Goal: Transaction & Acquisition: Book appointment/travel/reservation

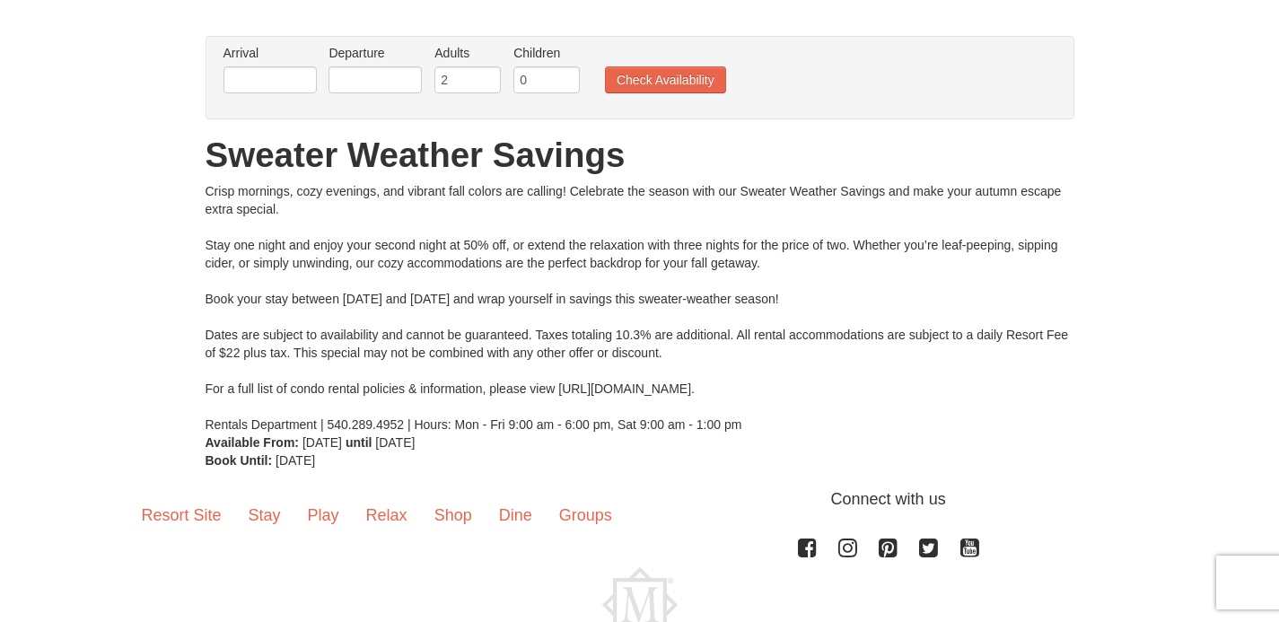
scroll to position [110, 0]
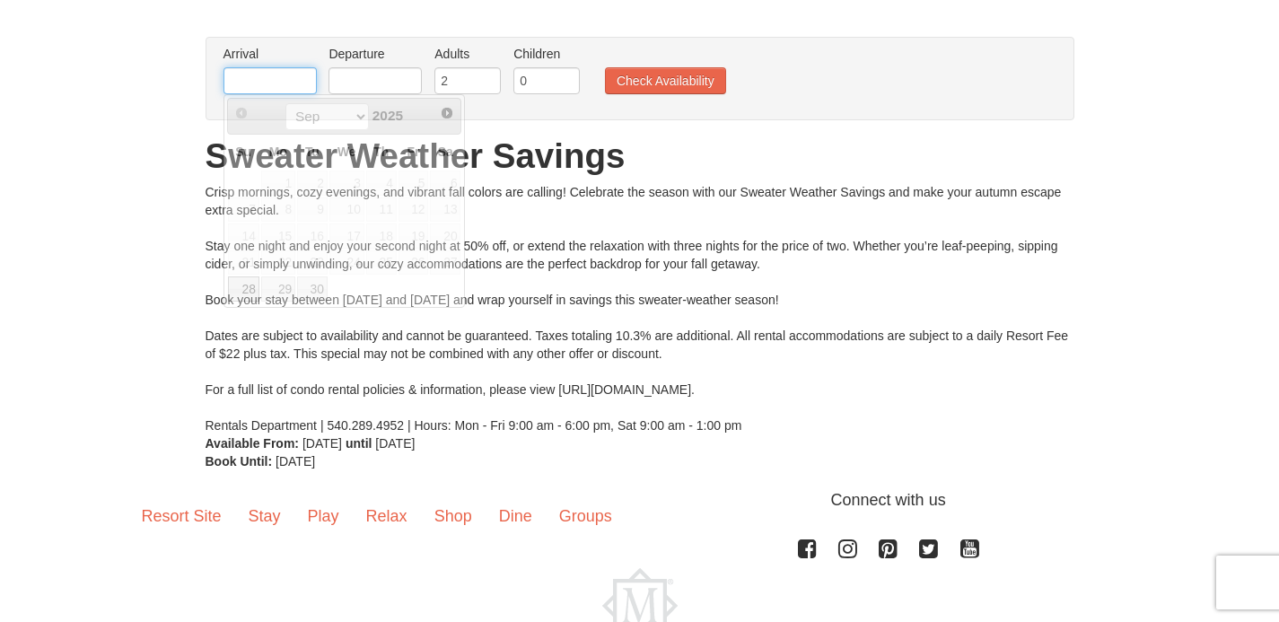
click at [292, 77] on input "text" at bounding box center [269, 80] width 93 height 27
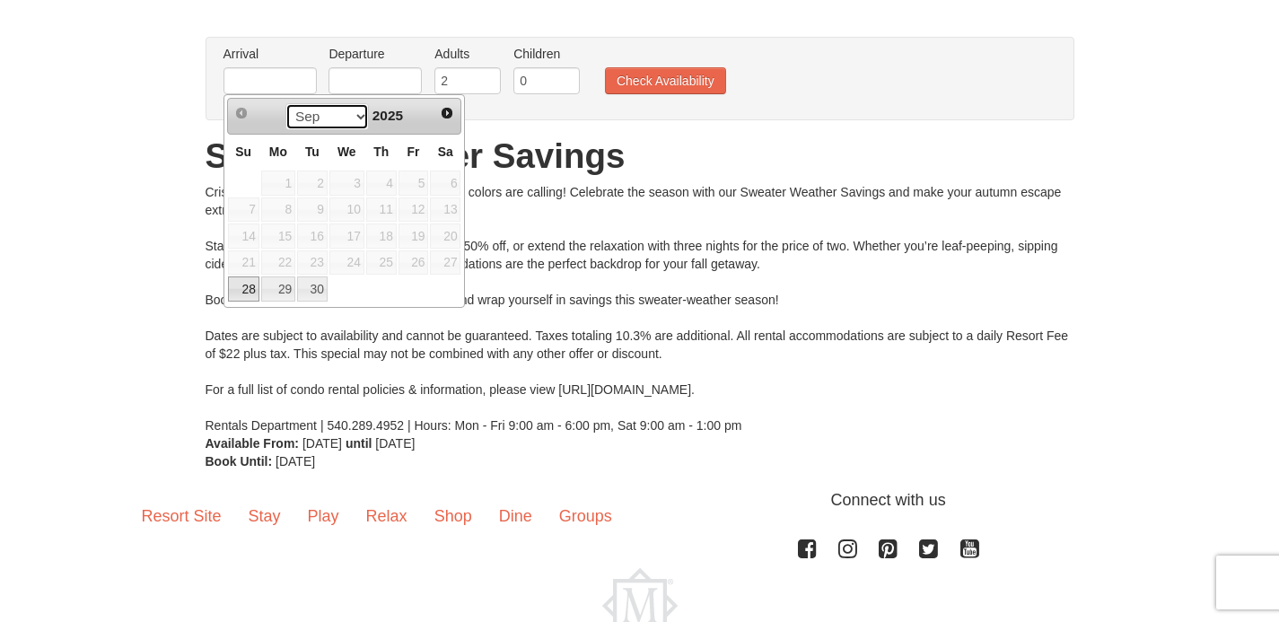
click at [354, 110] on select "Sep Oct" at bounding box center [326, 116] width 83 height 27
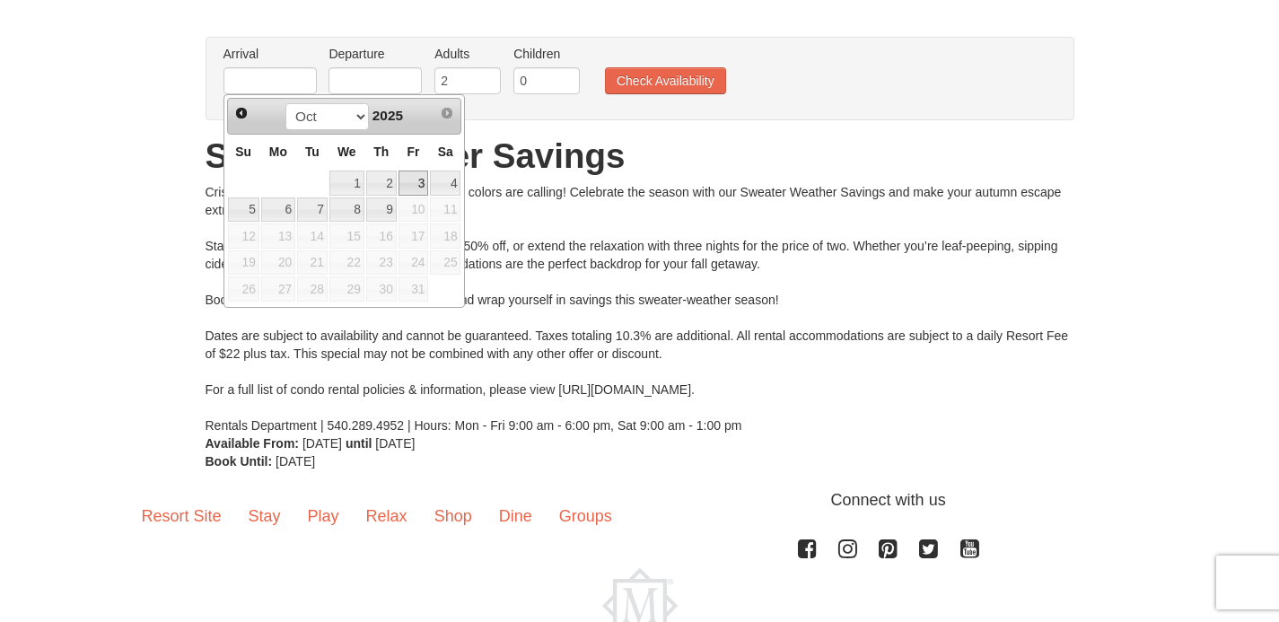
click at [420, 180] on link "3" at bounding box center [413, 182] width 31 height 25
type input "[DATE]"
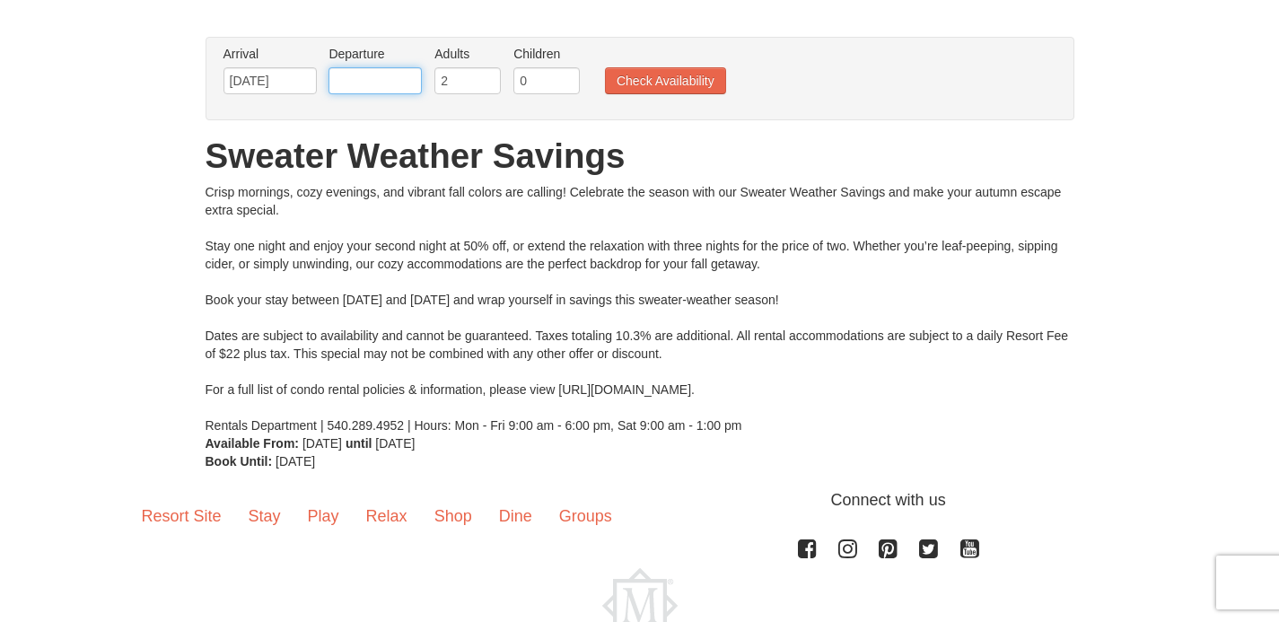
click at [390, 83] on input "text" at bounding box center [374, 80] width 93 height 27
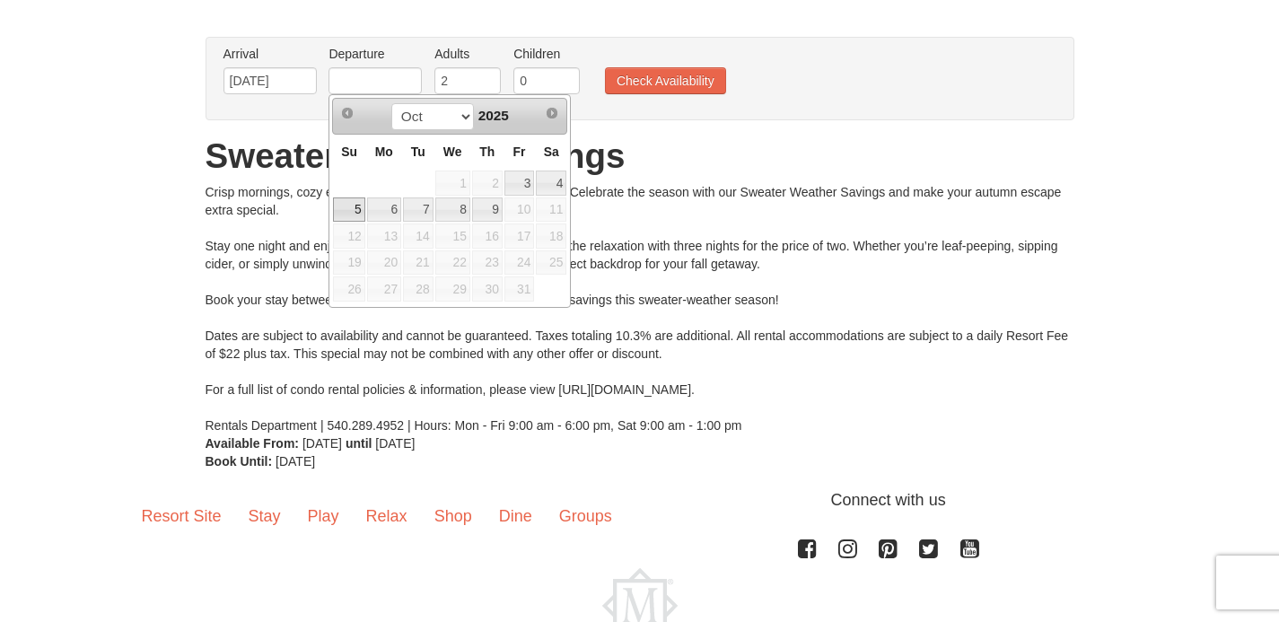
click at [345, 211] on link "5" at bounding box center [348, 209] width 31 height 25
type input "[DATE]"
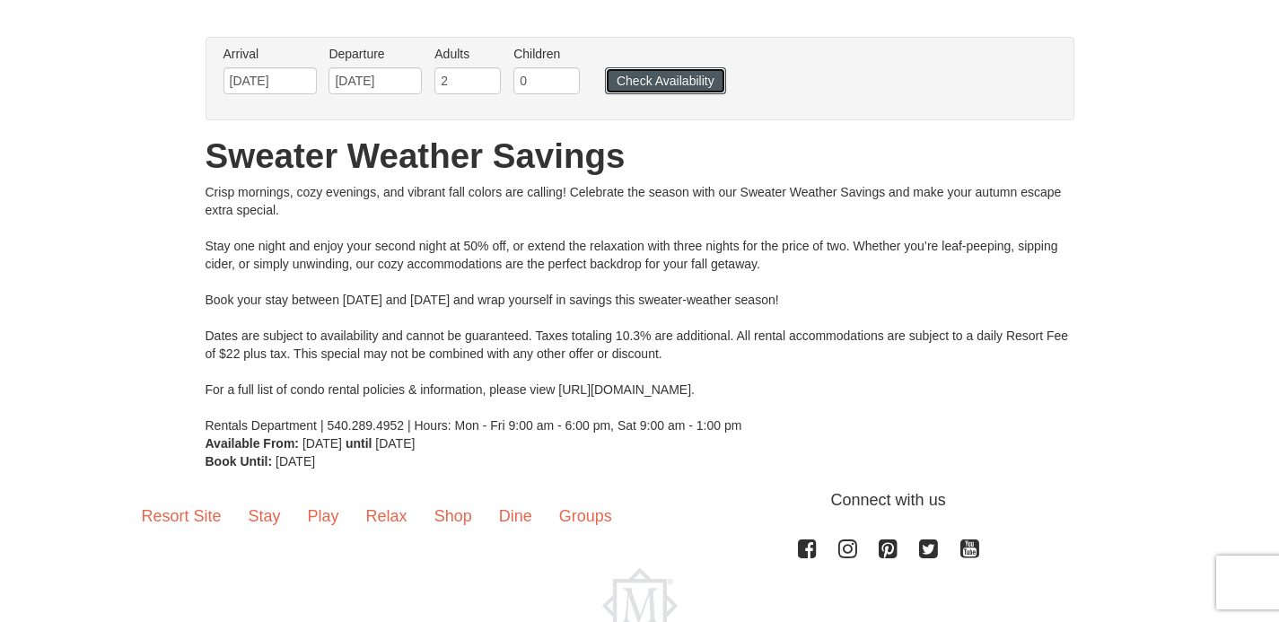
click at [677, 77] on button "Check Availability" at bounding box center [665, 80] width 121 height 27
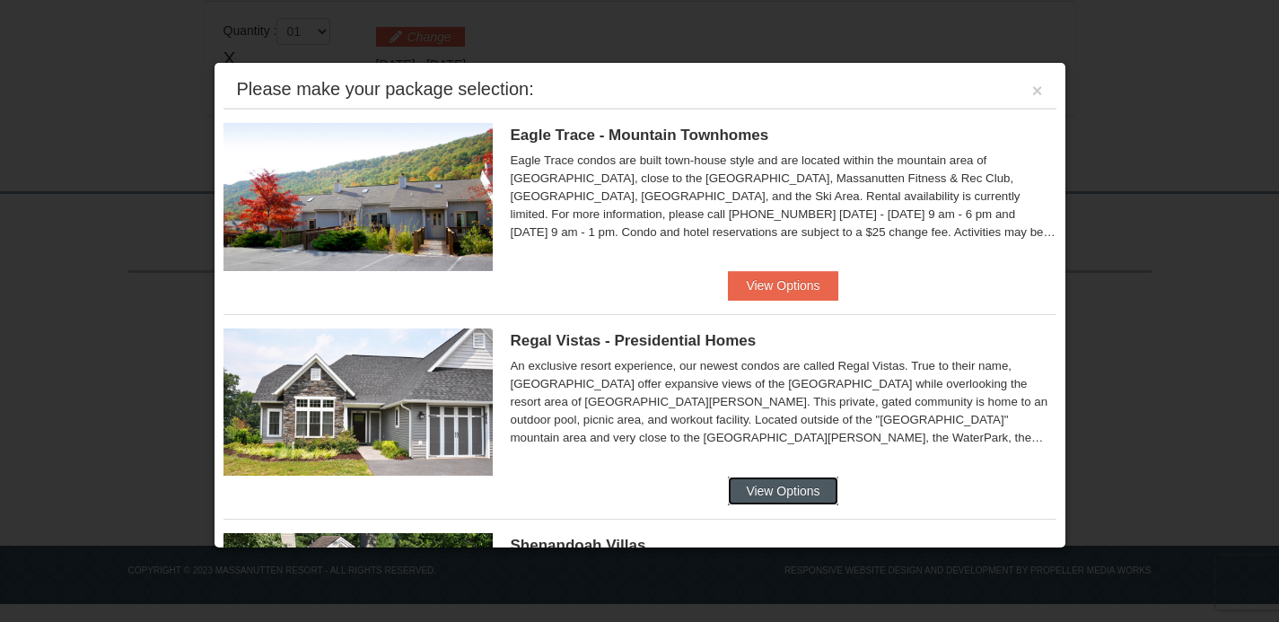
click at [754, 493] on button "View Options" at bounding box center [782, 490] width 109 height 29
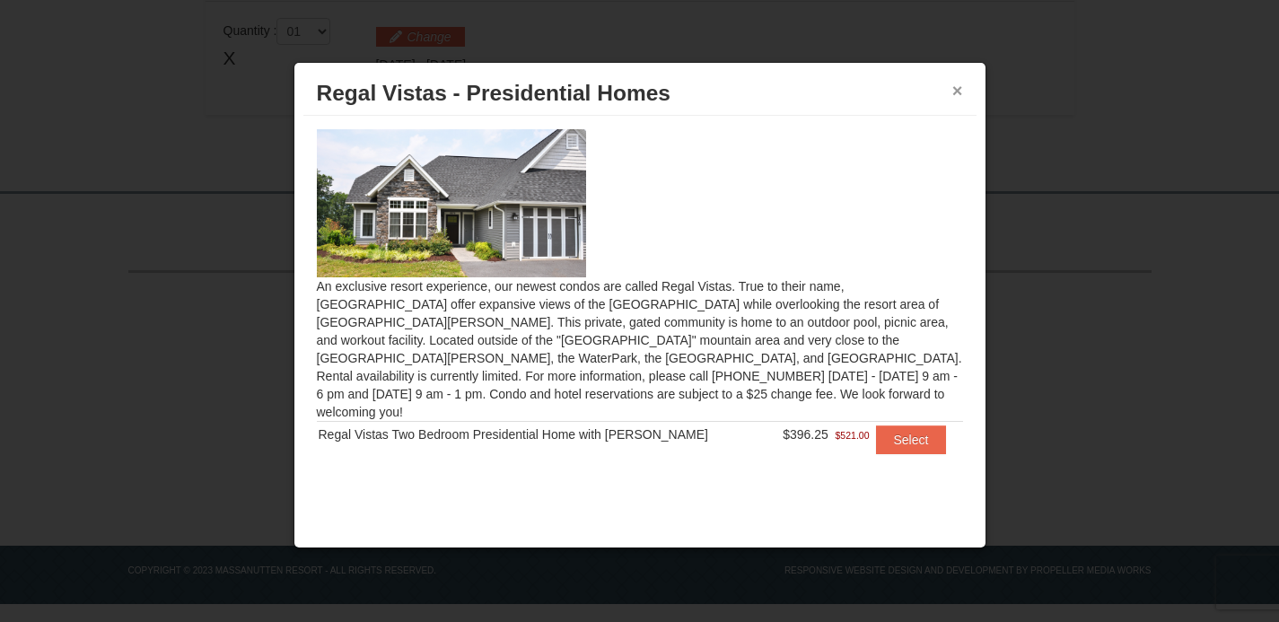
click at [956, 97] on button "×" at bounding box center [957, 91] width 11 height 18
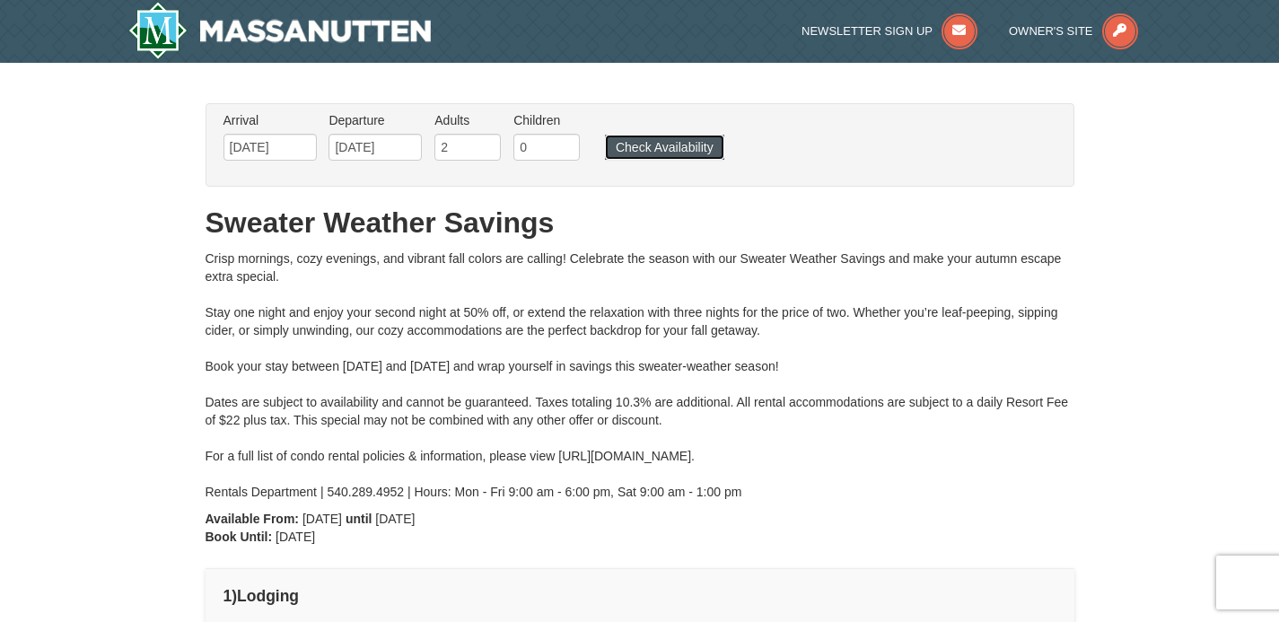
click at [706, 153] on button "Check Availability" at bounding box center [664, 147] width 119 height 25
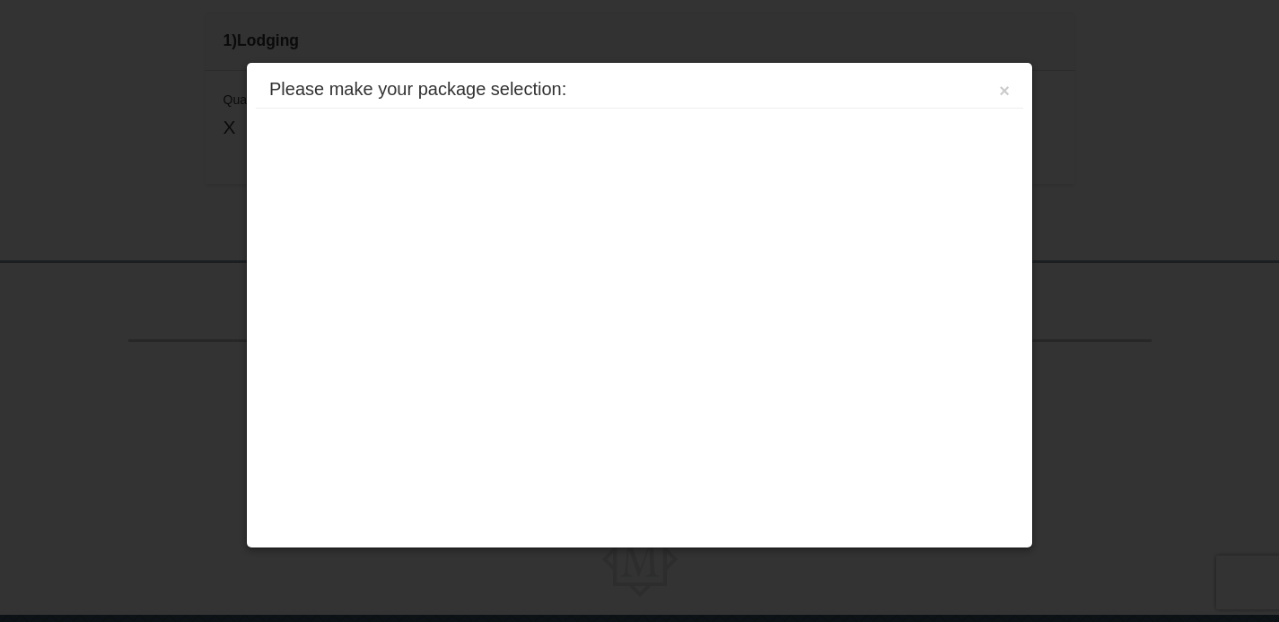
scroll to position [625, 0]
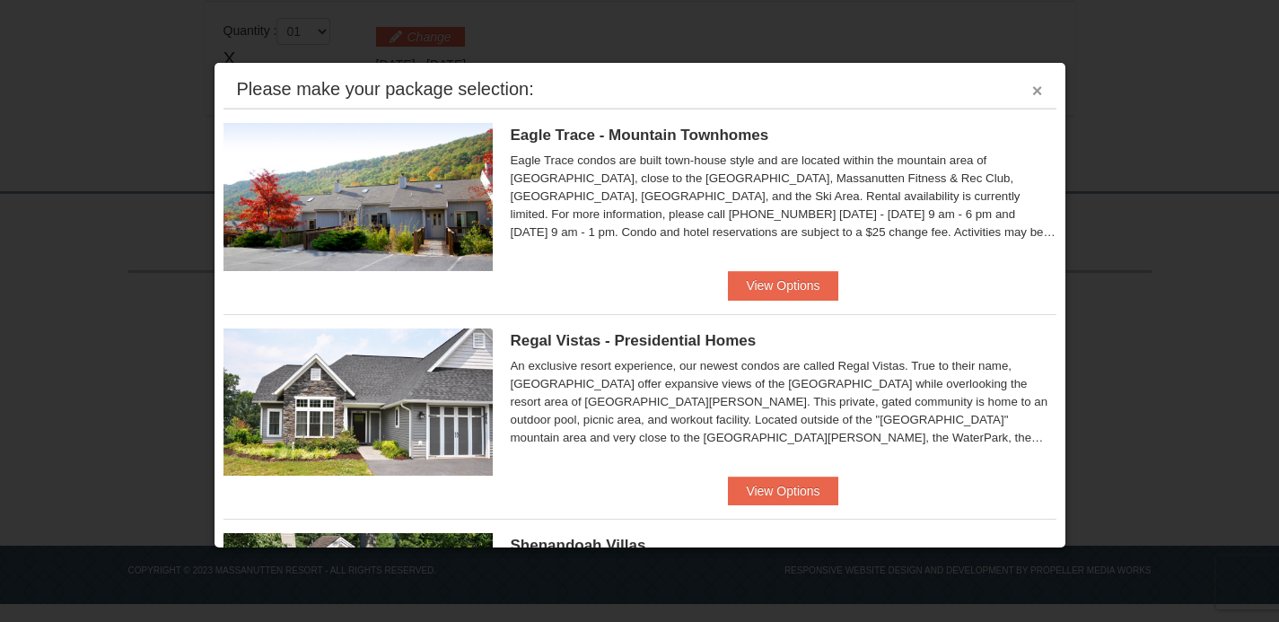
click at [1032, 92] on button "×" at bounding box center [1037, 91] width 11 height 18
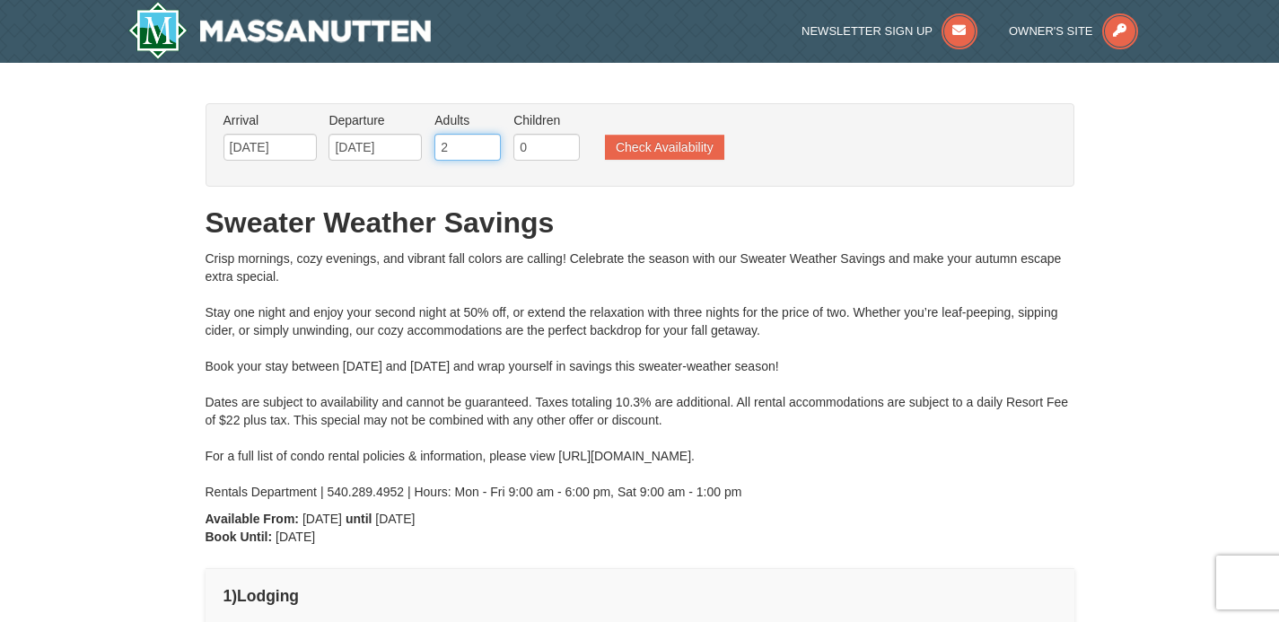
click at [455, 151] on input "2" at bounding box center [467, 147] width 66 height 27
click at [487, 143] on input "3" at bounding box center [467, 147] width 66 height 27
click at [487, 143] on input "4" at bounding box center [467, 147] width 66 height 27
type input "5"
click at [485, 141] on input "5" at bounding box center [467, 147] width 66 height 27
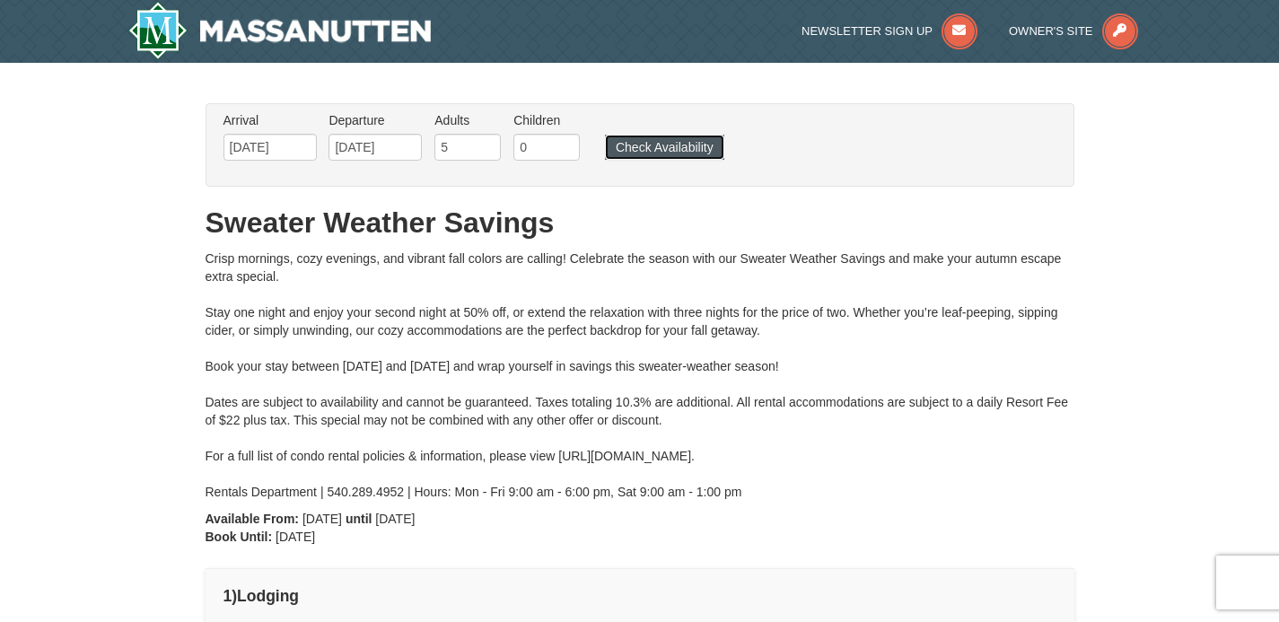
click at [646, 150] on button "Check Availability" at bounding box center [664, 147] width 119 height 25
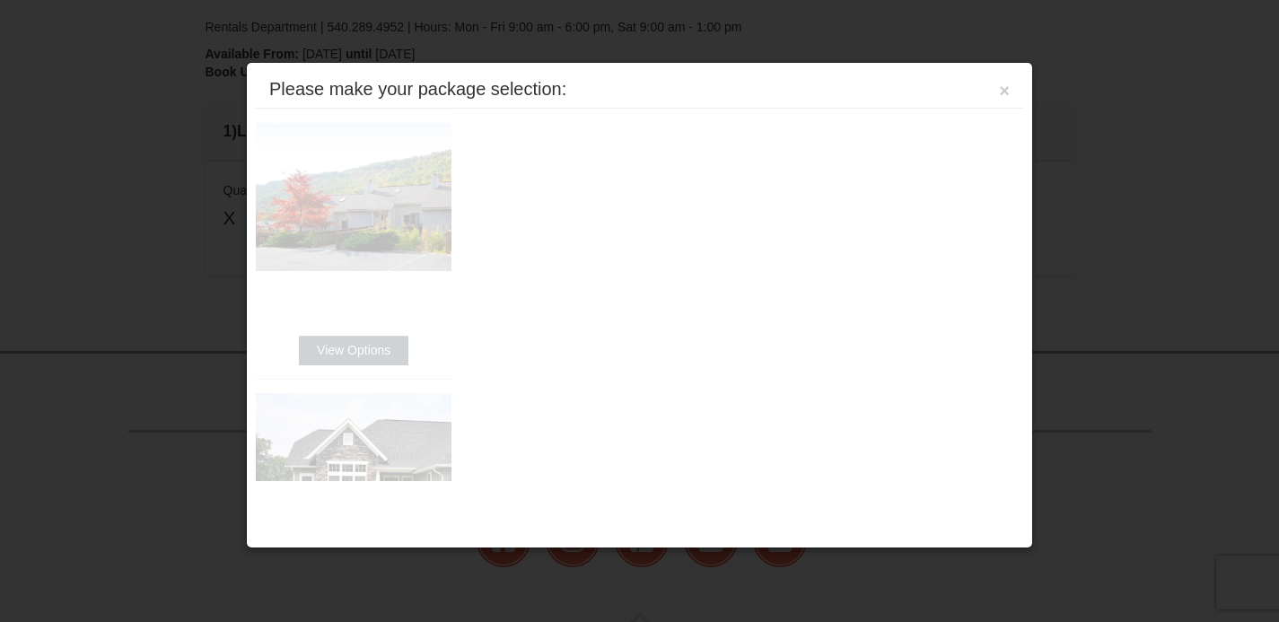
scroll to position [625, 0]
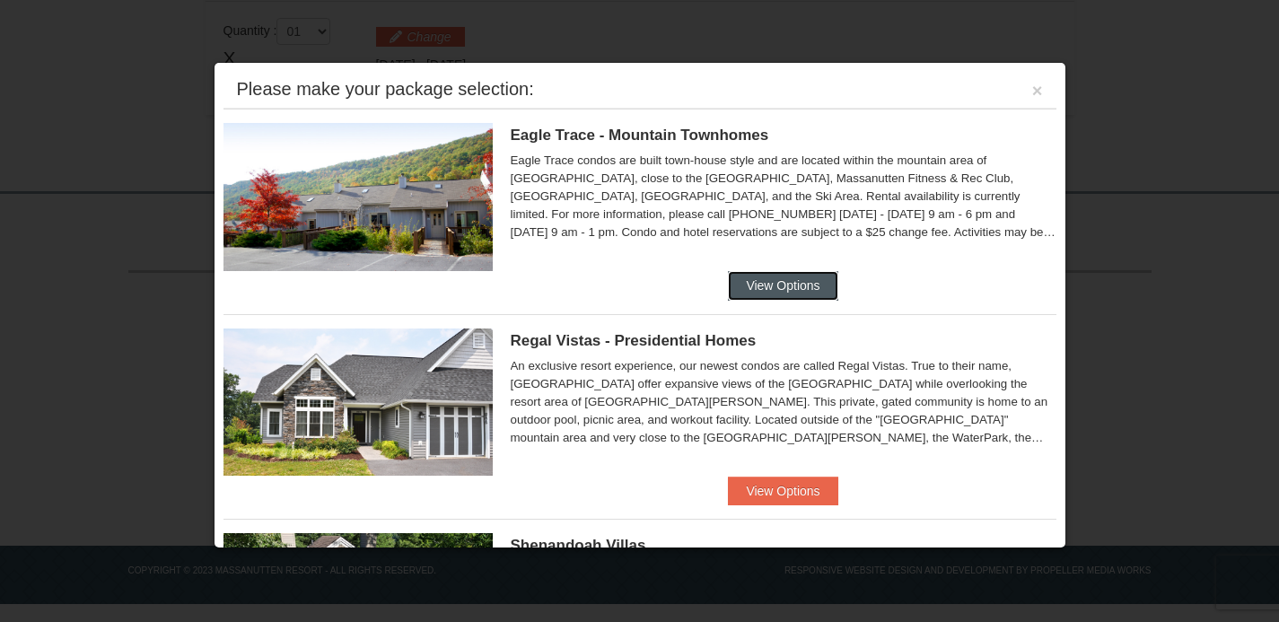
click at [777, 279] on button "View Options" at bounding box center [782, 285] width 109 height 29
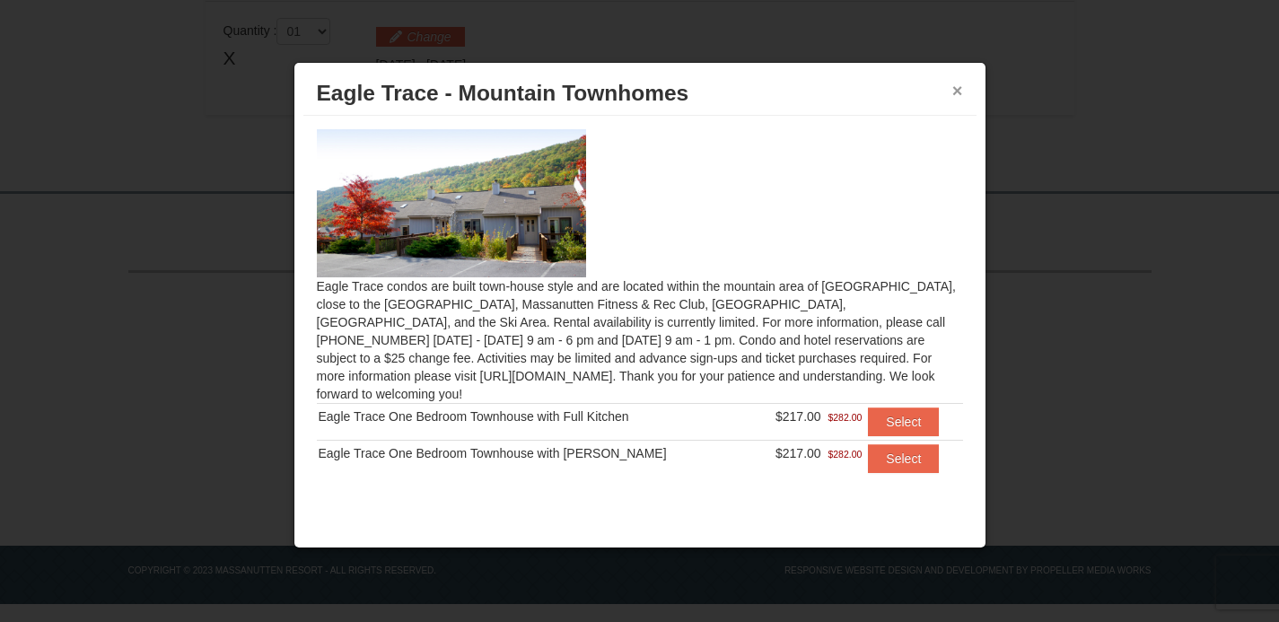
click at [956, 91] on button "×" at bounding box center [957, 91] width 11 height 18
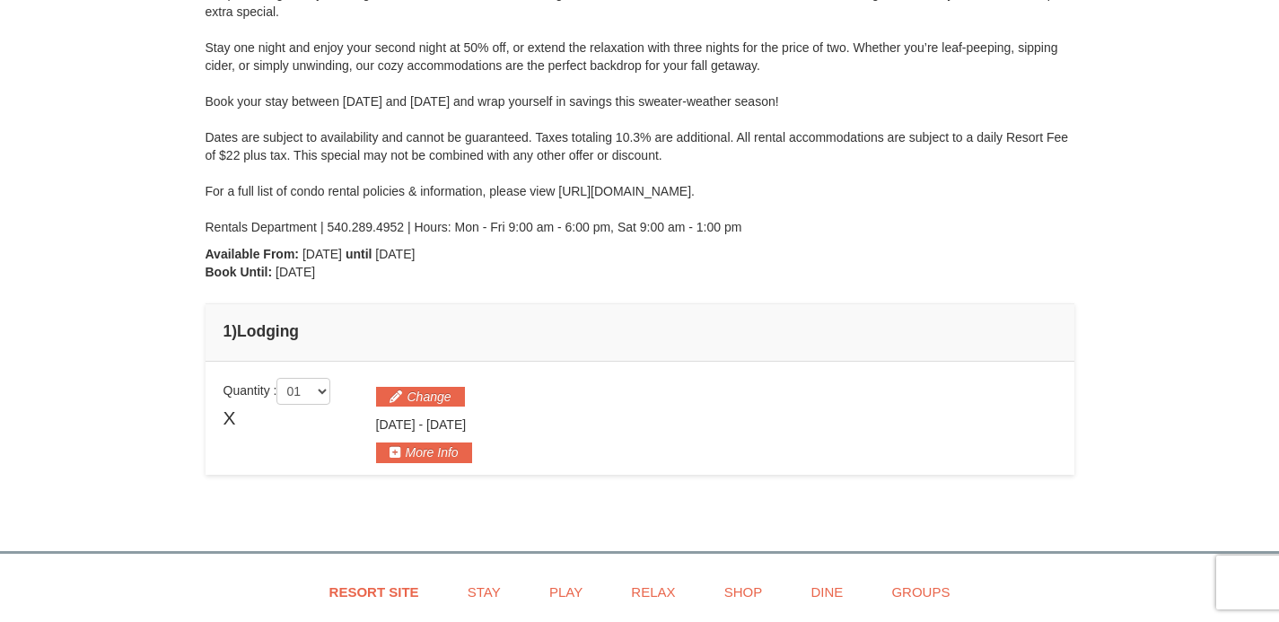
scroll to position [0, 0]
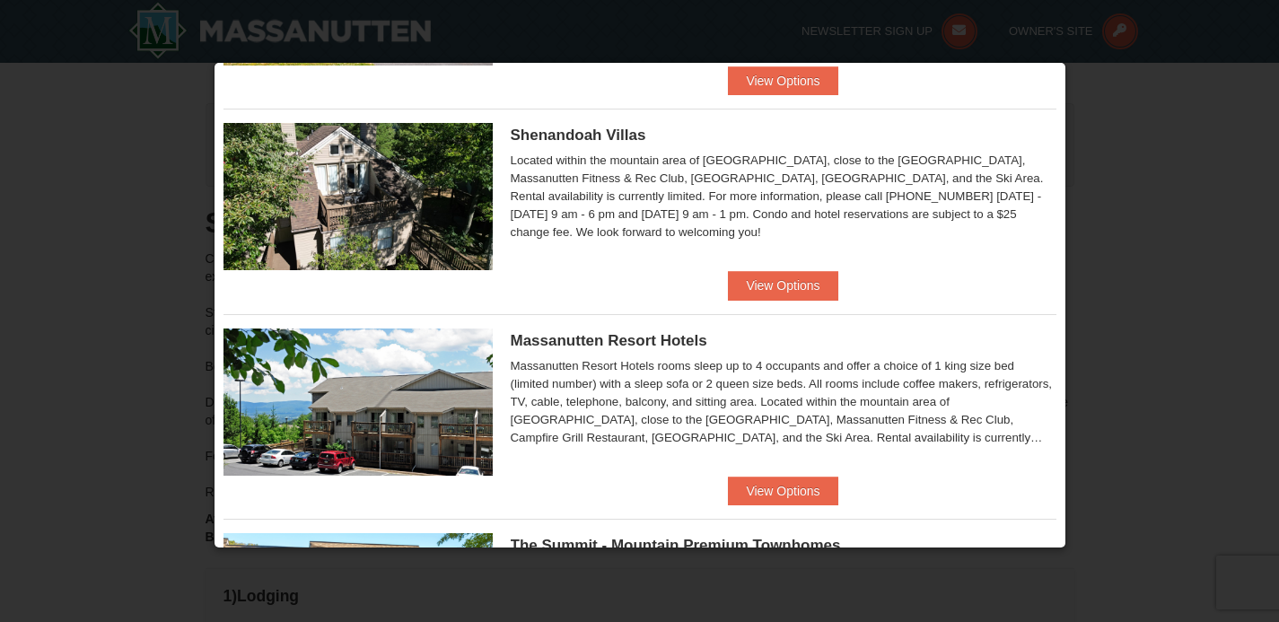
scroll to position [412, 0]
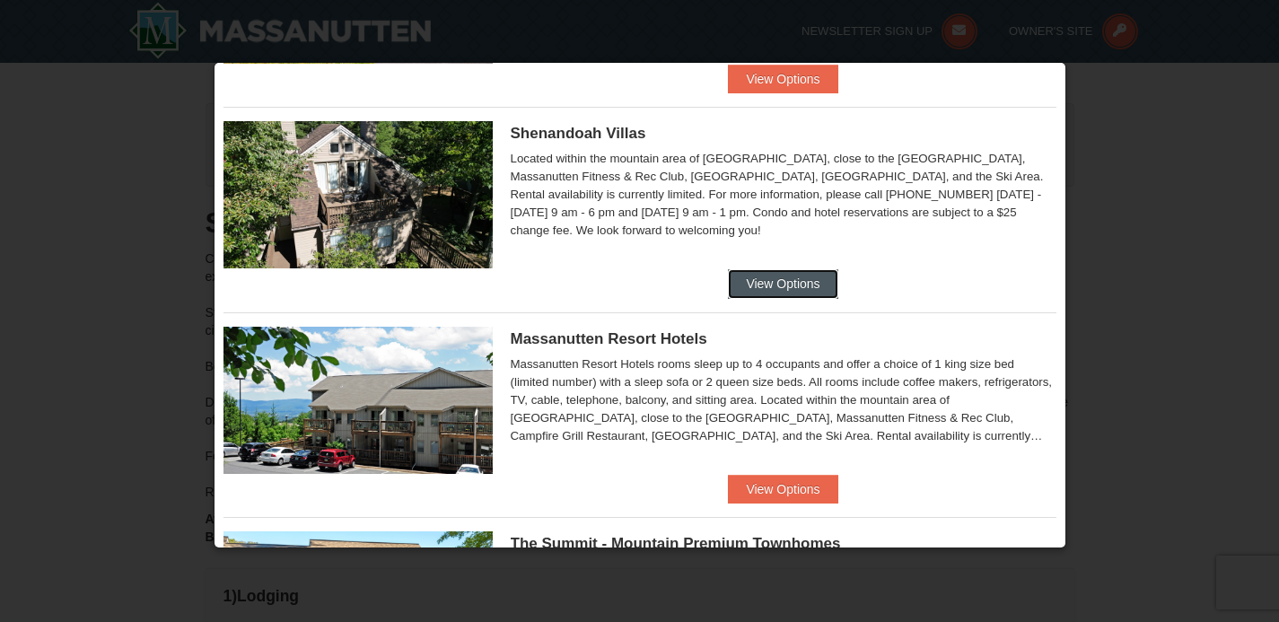
click at [792, 285] on button "View Options" at bounding box center [782, 283] width 109 height 29
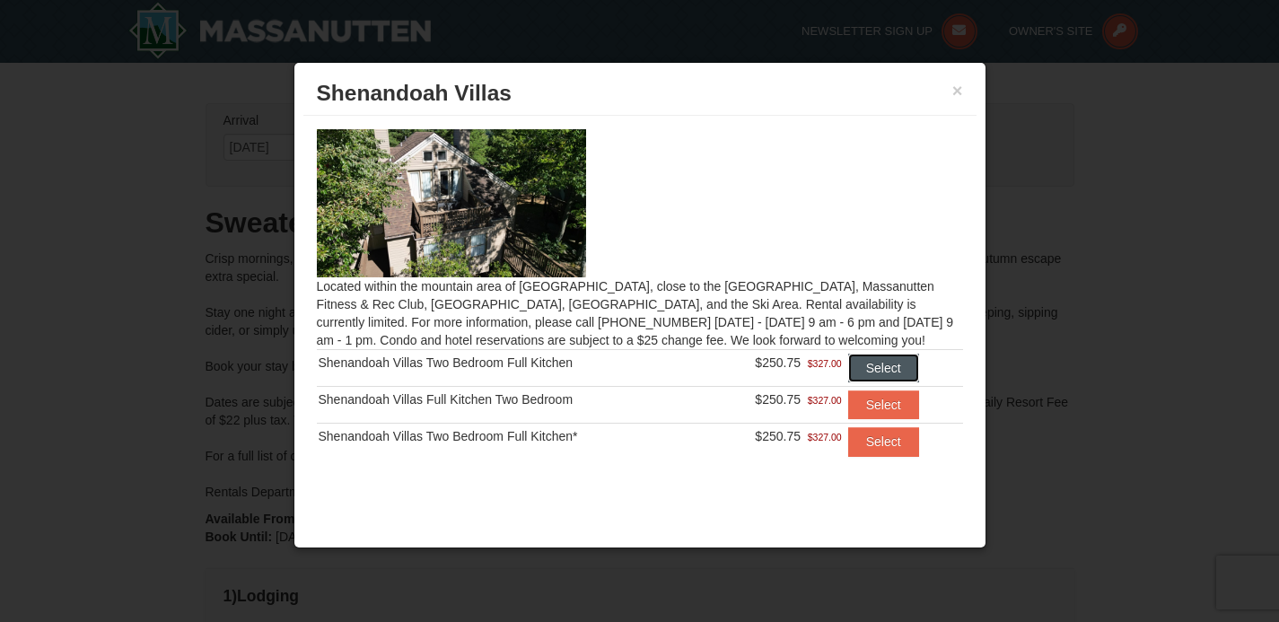
click at [908, 369] on button "Select" at bounding box center [883, 368] width 71 height 29
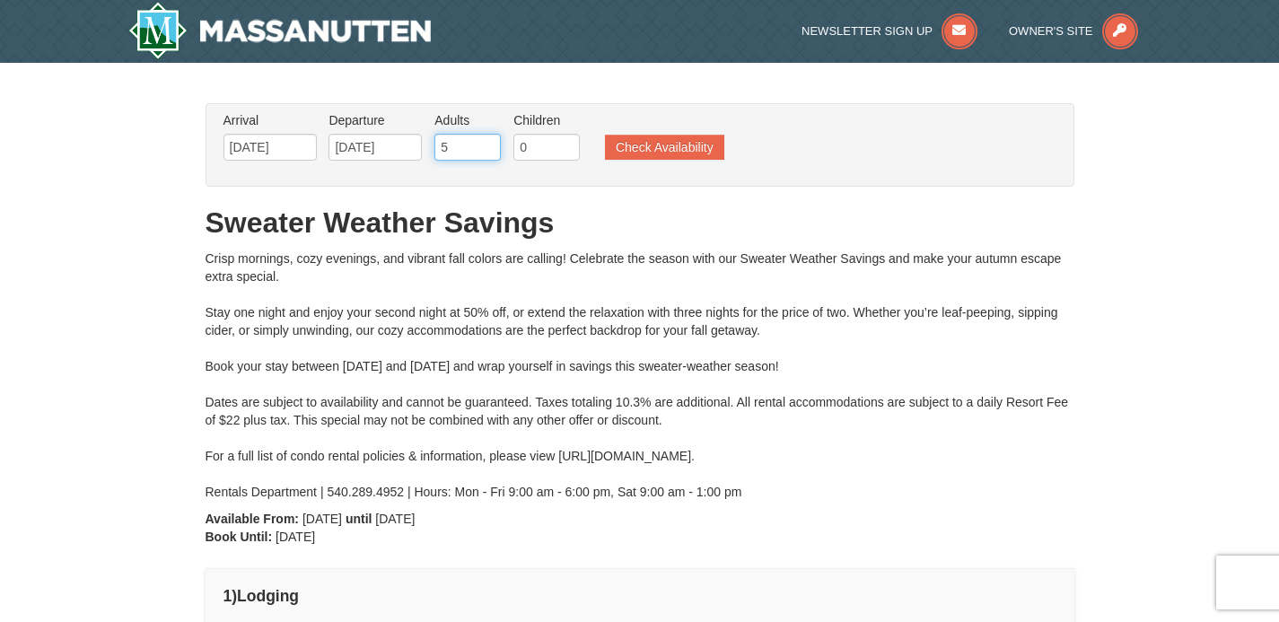
click at [476, 144] on input "5" at bounding box center [467, 147] width 66 height 27
type input "4"
click at [490, 153] on input "4" at bounding box center [467, 147] width 66 height 27
click at [628, 149] on button "Check Availability" at bounding box center [664, 147] width 119 height 25
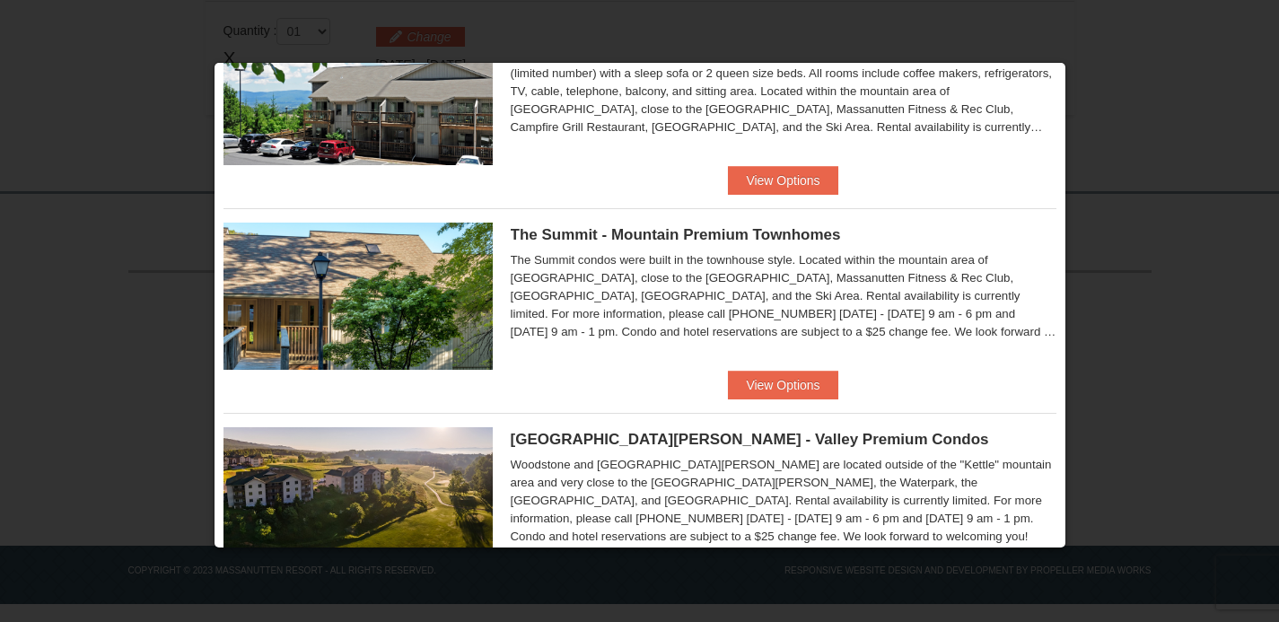
scroll to position [721, 0]
click at [763, 385] on button "View Options" at bounding box center [782, 385] width 109 height 29
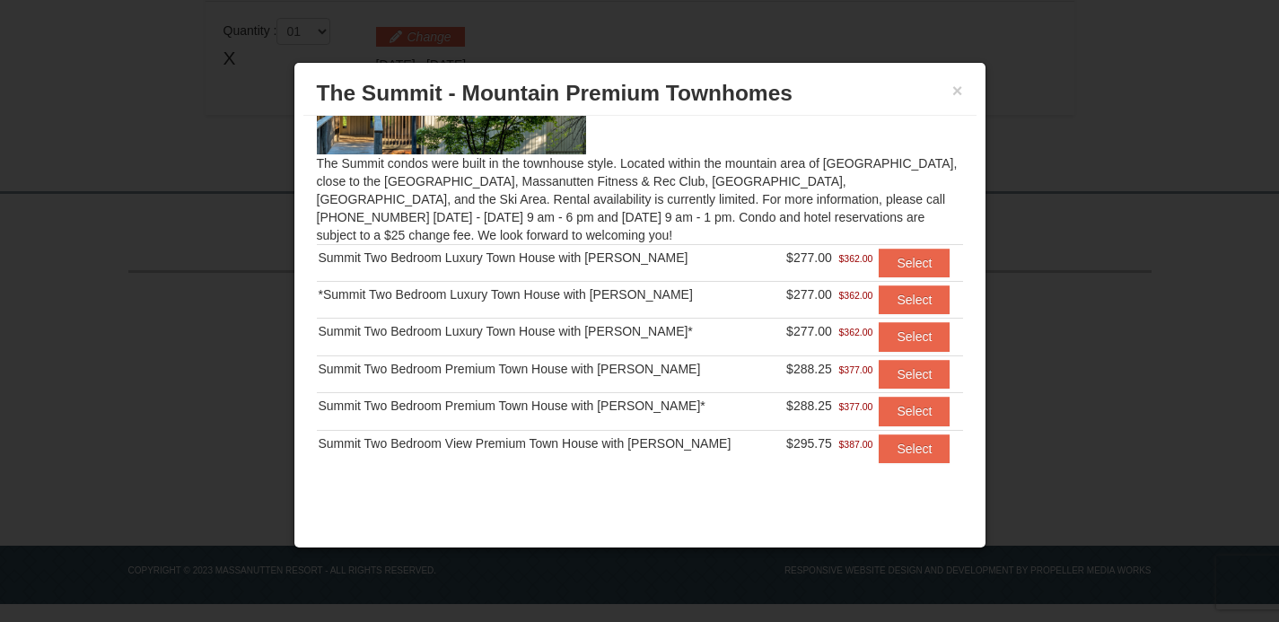
scroll to position [127, 0]
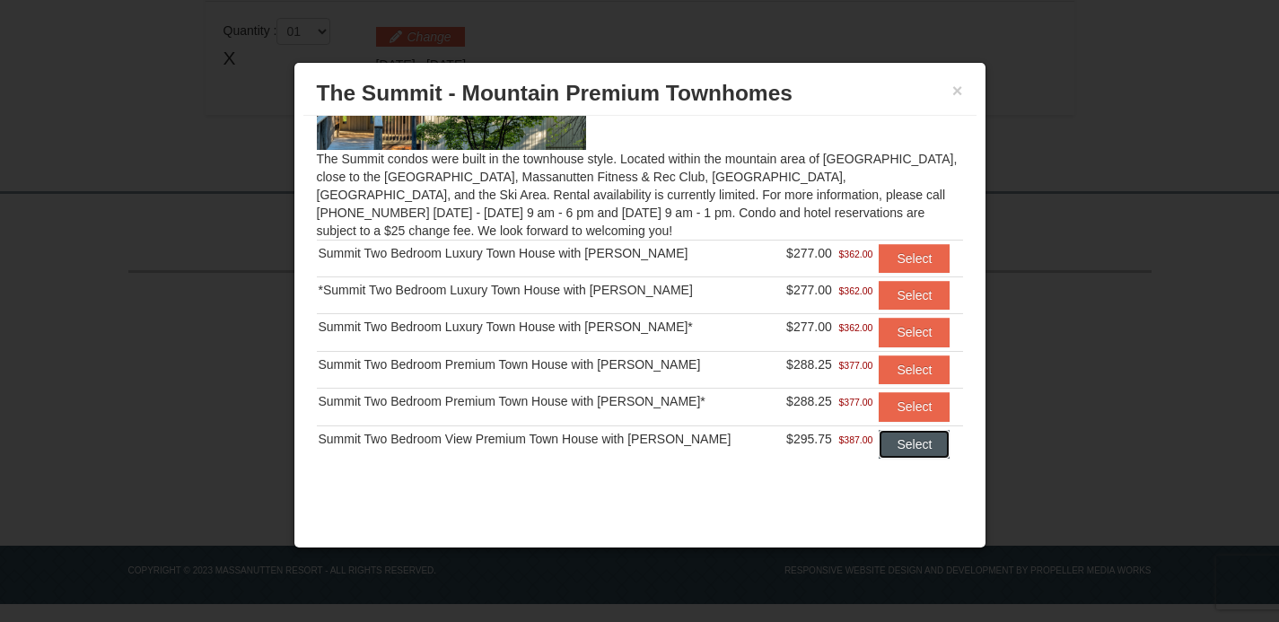
click at [881, 449] on button "Select" at bounding box center [913, 444] width 71 height 29
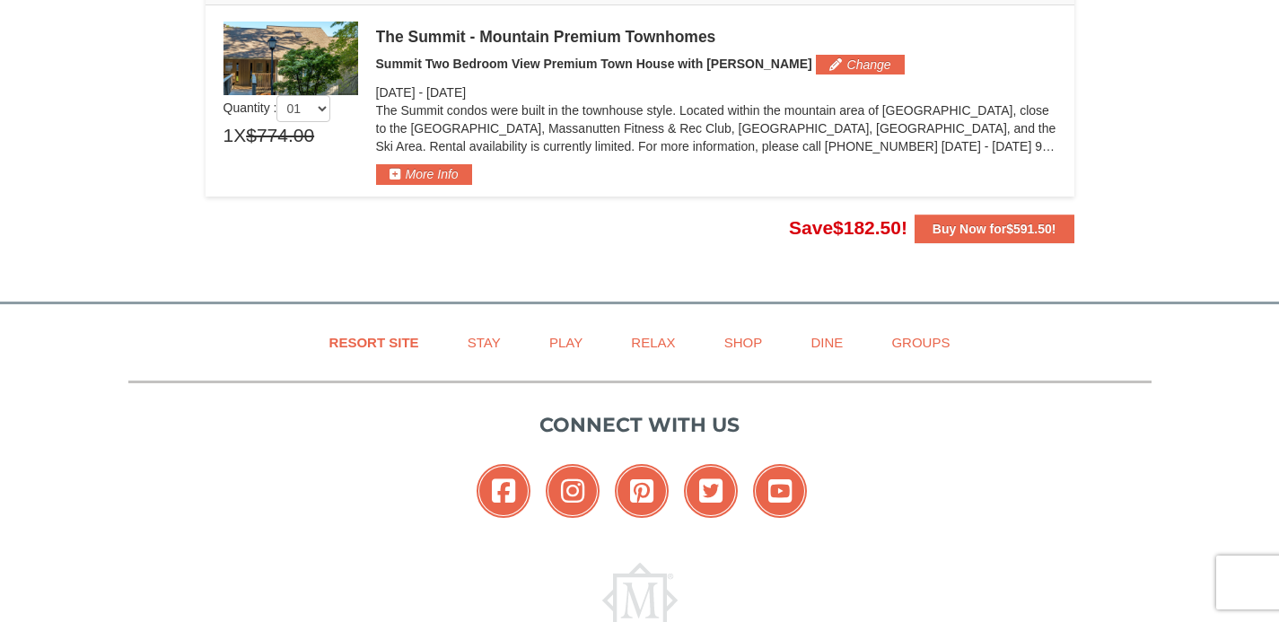
scroll to position [621, 0]
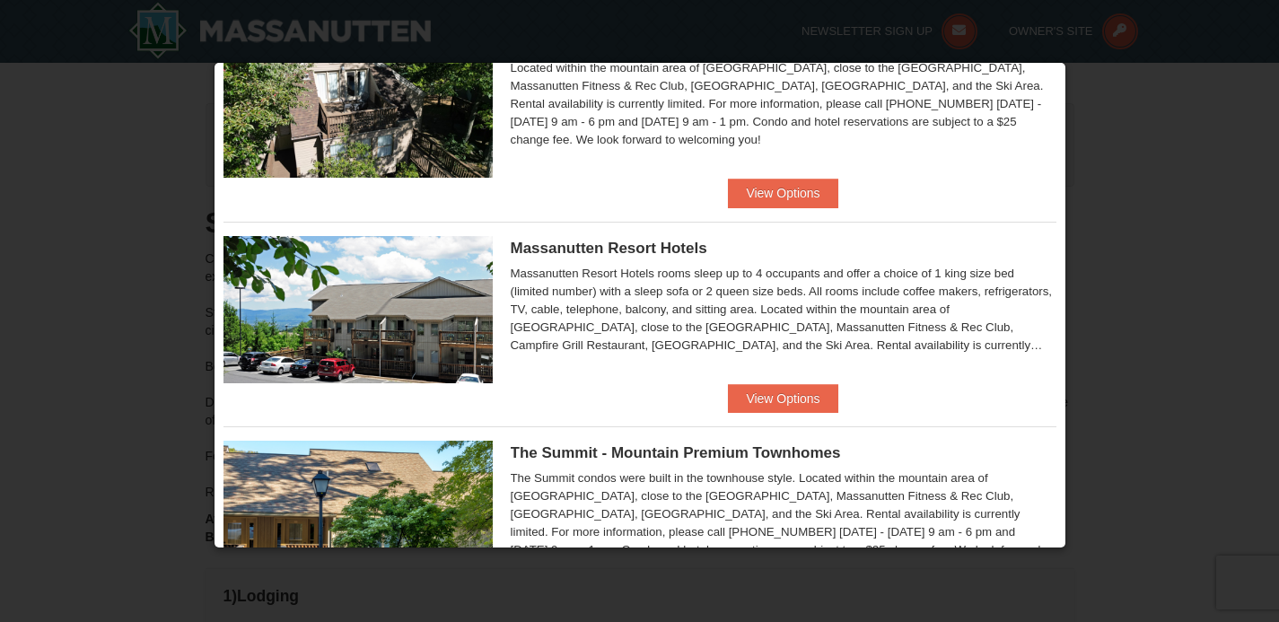
scroll to position [600, 0]
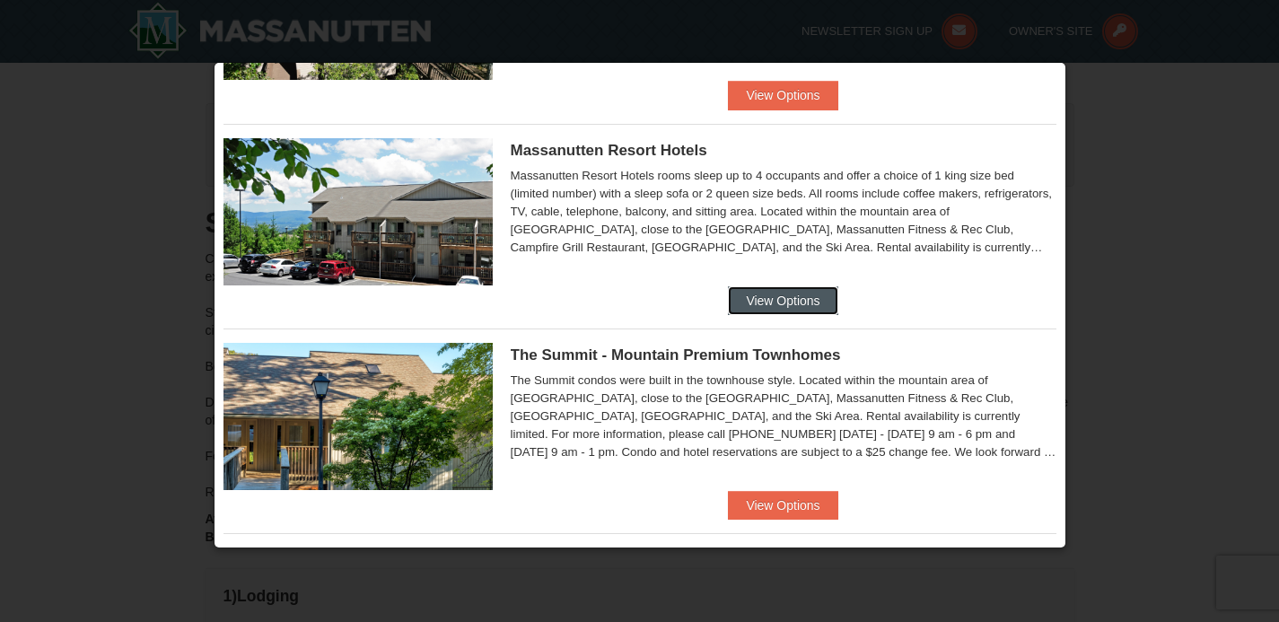
click at [794, 295] on button "View Options" at bounding box center [782, 300] width 109 height 29
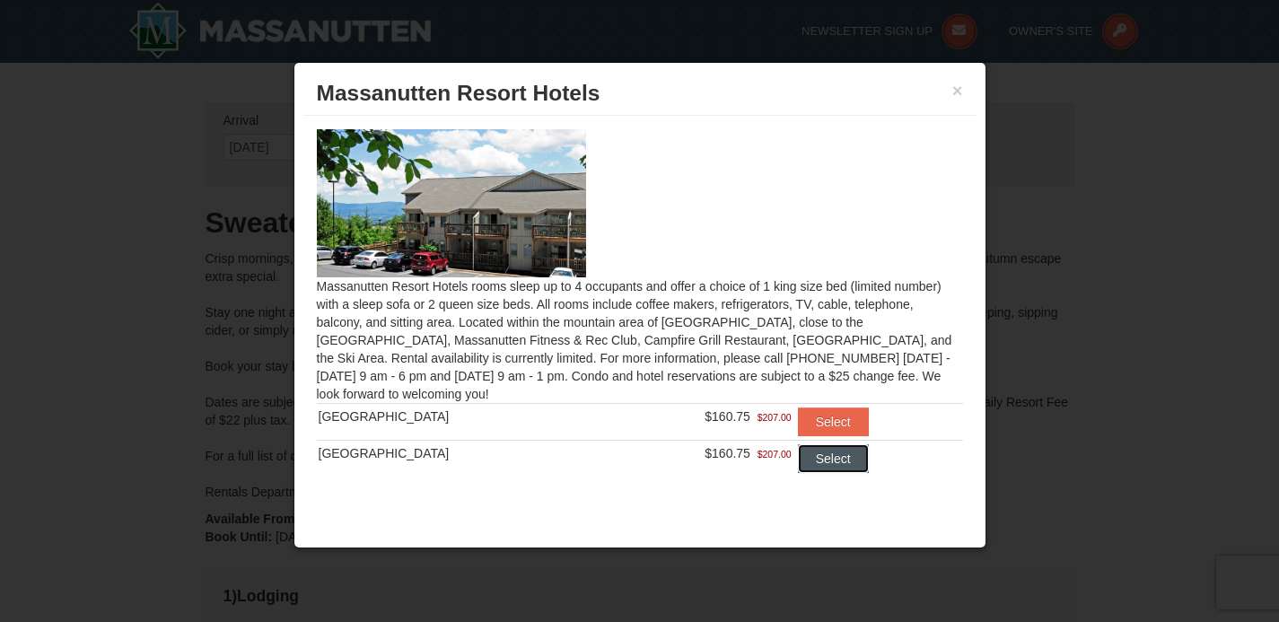
click at [809, 460] on button "Select" at bounding box center [833, 458] width 71 height 29
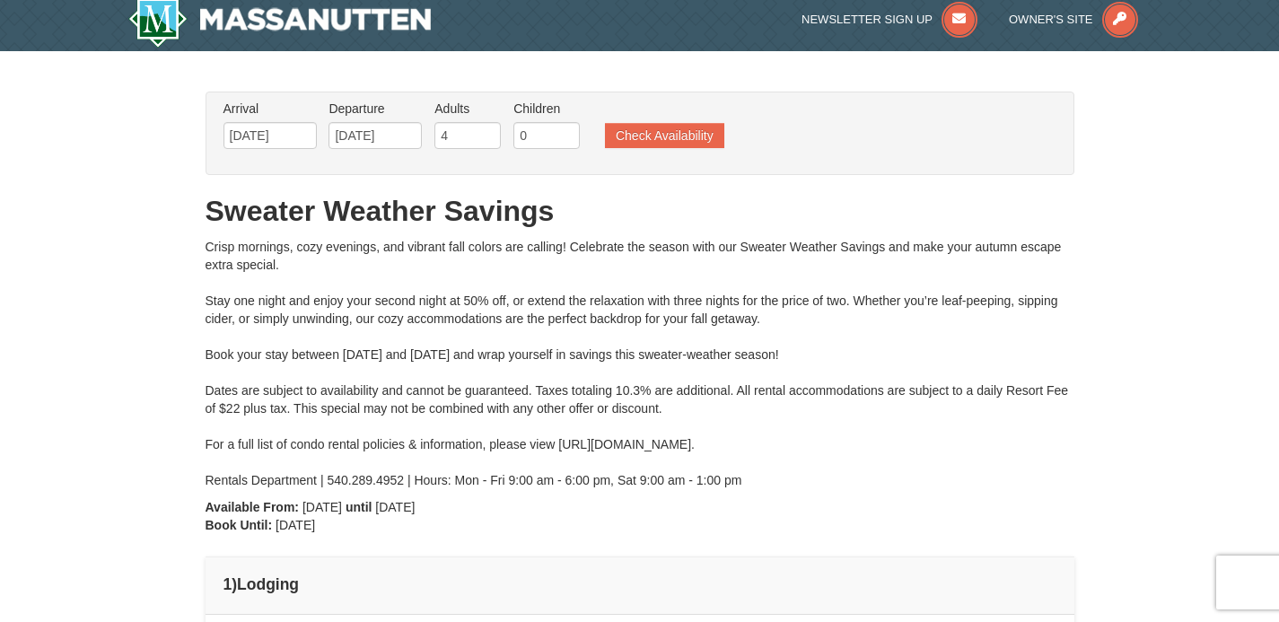
scroll to position [0, 0]
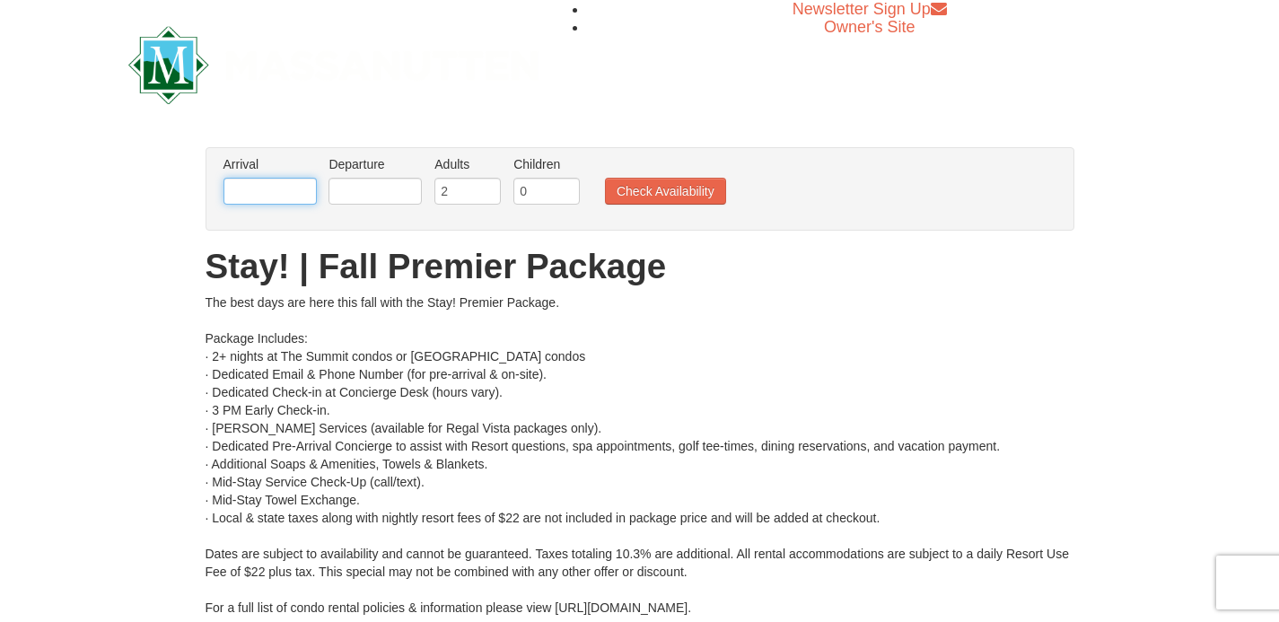
click at [256, 191] on input "text" at bounding box center [269, 191] width 93 height 27
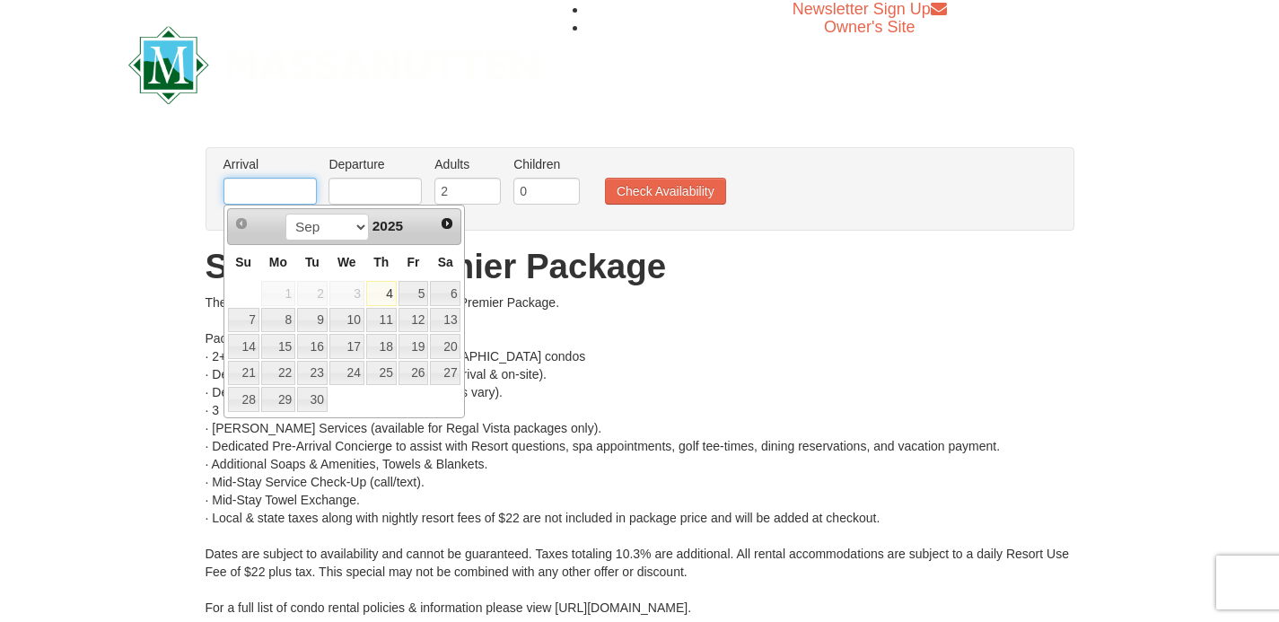
type input "[DATE]"
click at [395, 196] on input "text" at bounding box center [374, 191] width 93 height 27
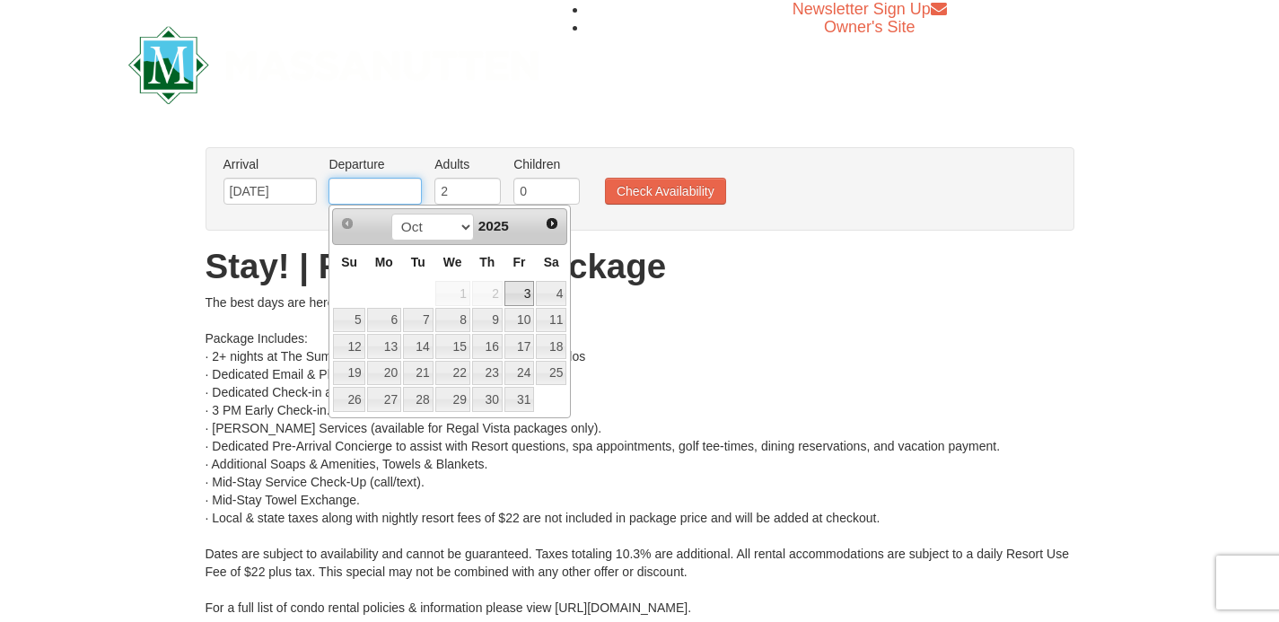
type input "[DATE]"
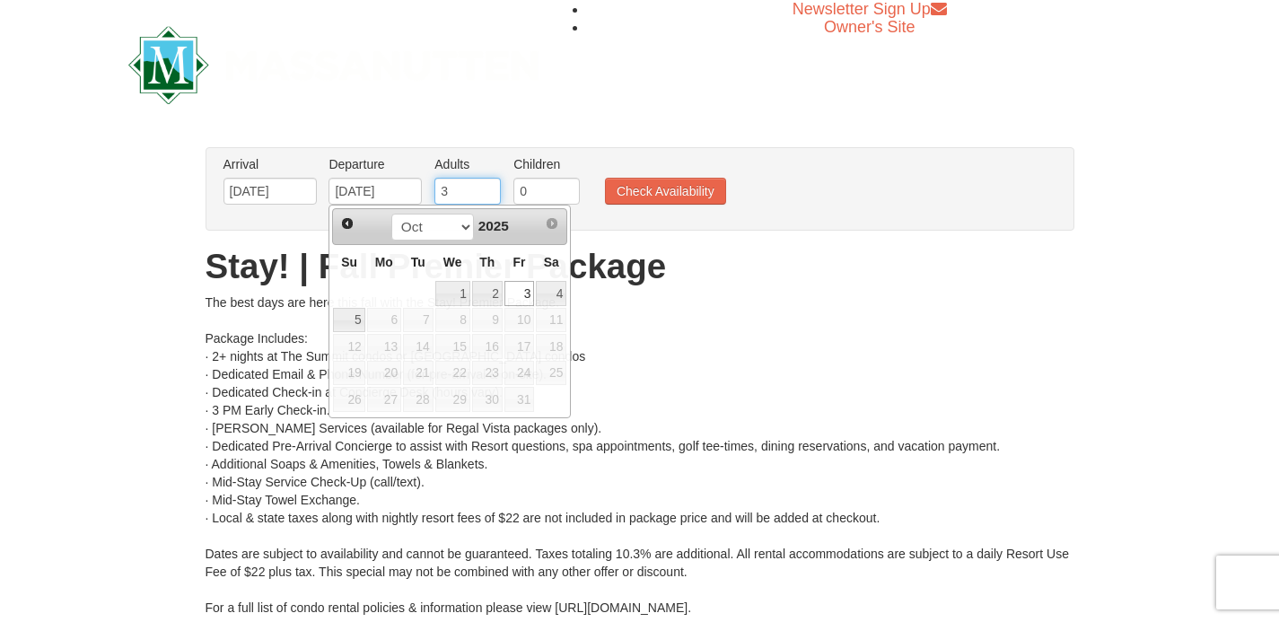
click at [485, 188] on input "3" at bounding box center [467, 191] width 66 height 27
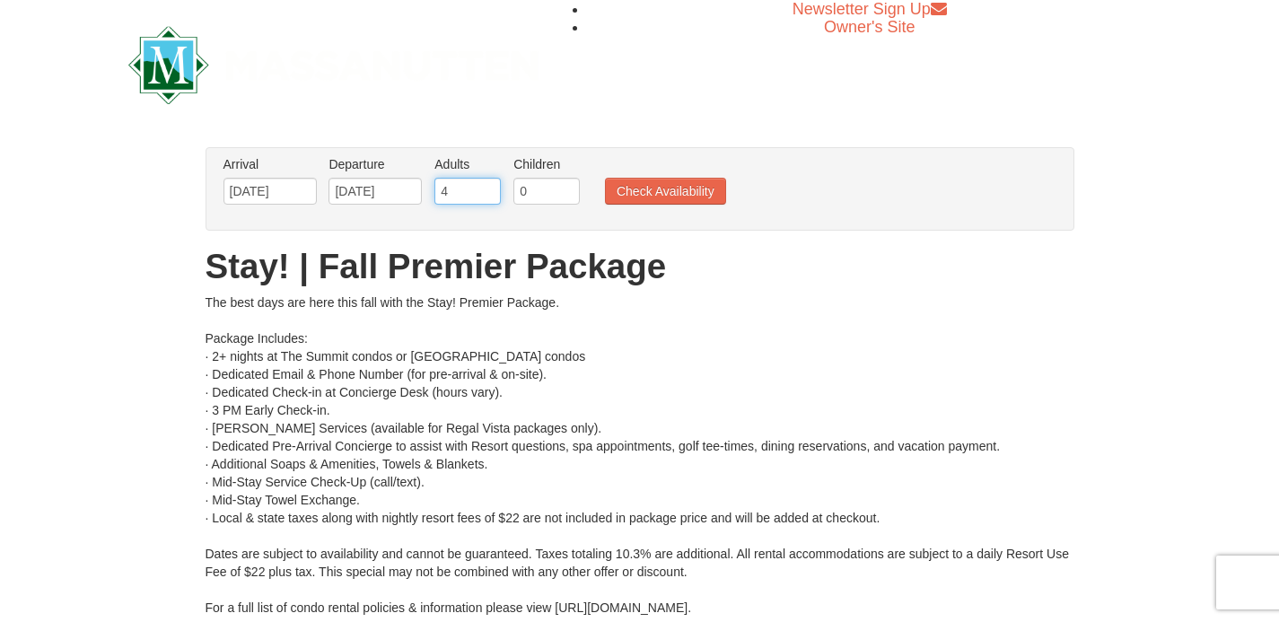
type input "4"
click at [485, 188] on input "4" at bounding box center [467, 191] width 66 height 27
click at [649, 188] on button "Check Availability" at bounding box center [665, 191] width 121 height 27
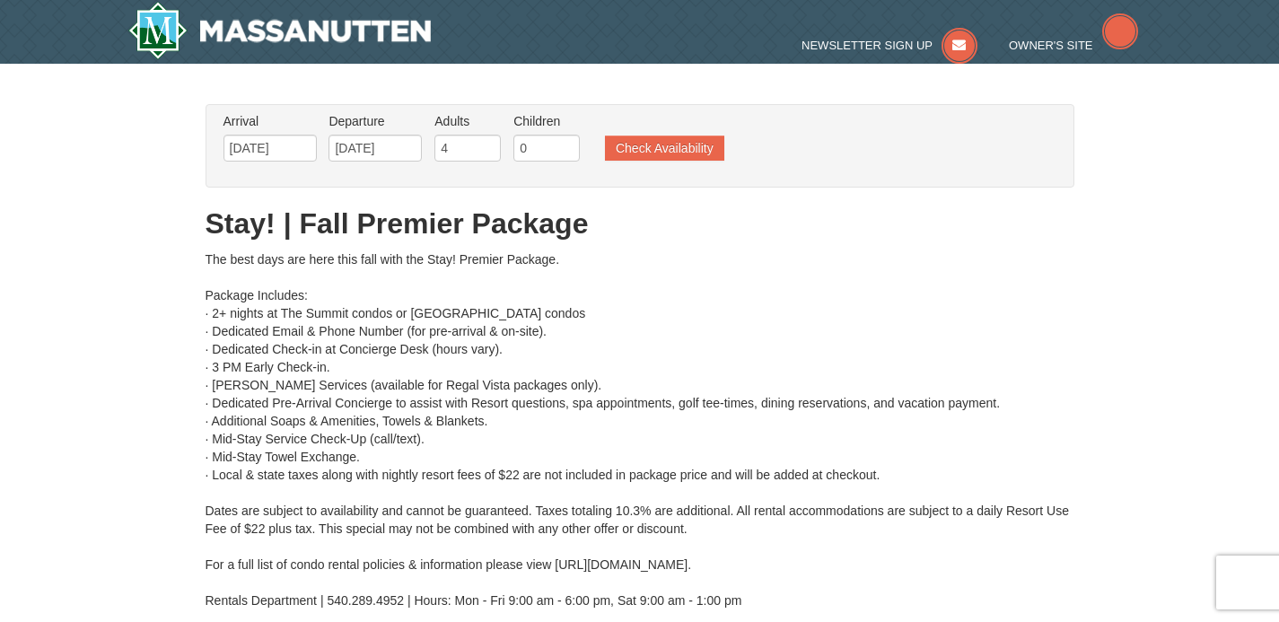
type input "[DATE]"
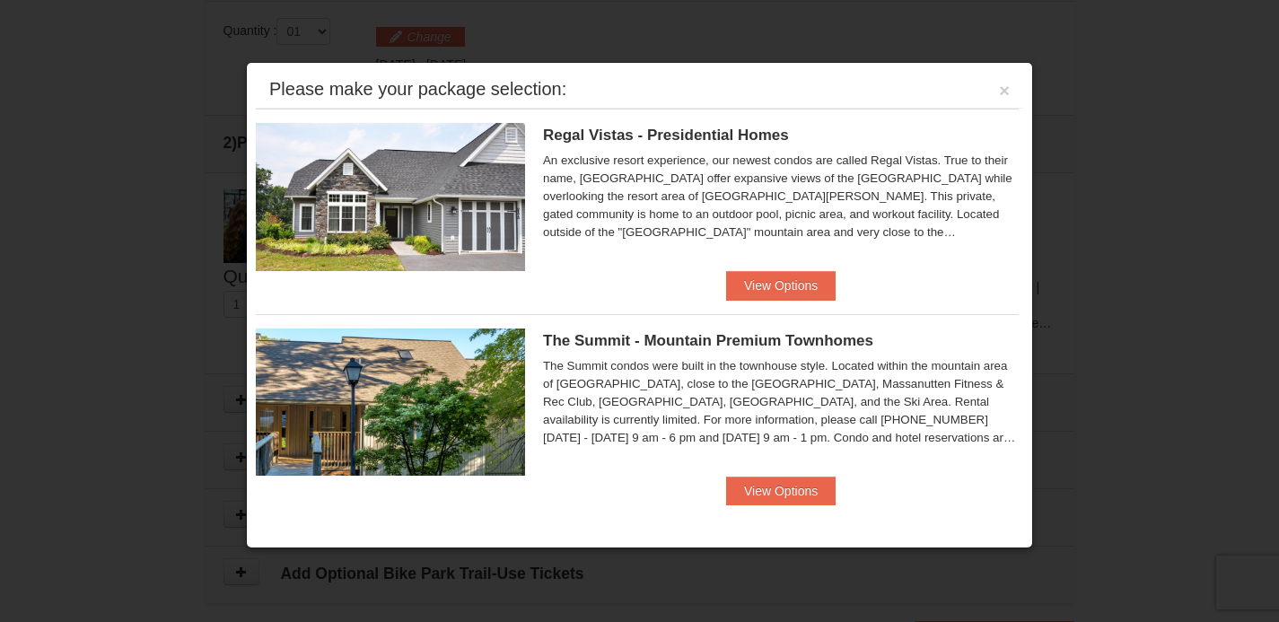
scroll to position [764, 0]
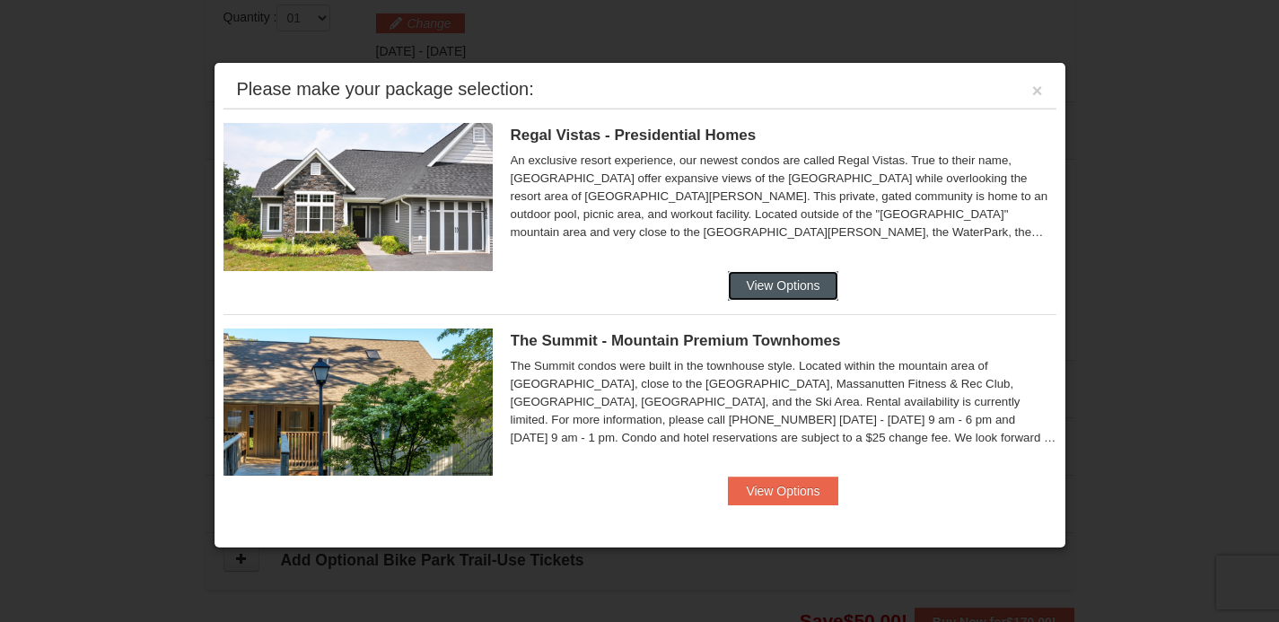
click at [796, 273] on button "View Options" at bounding box center [782, 285] width 109 height 29
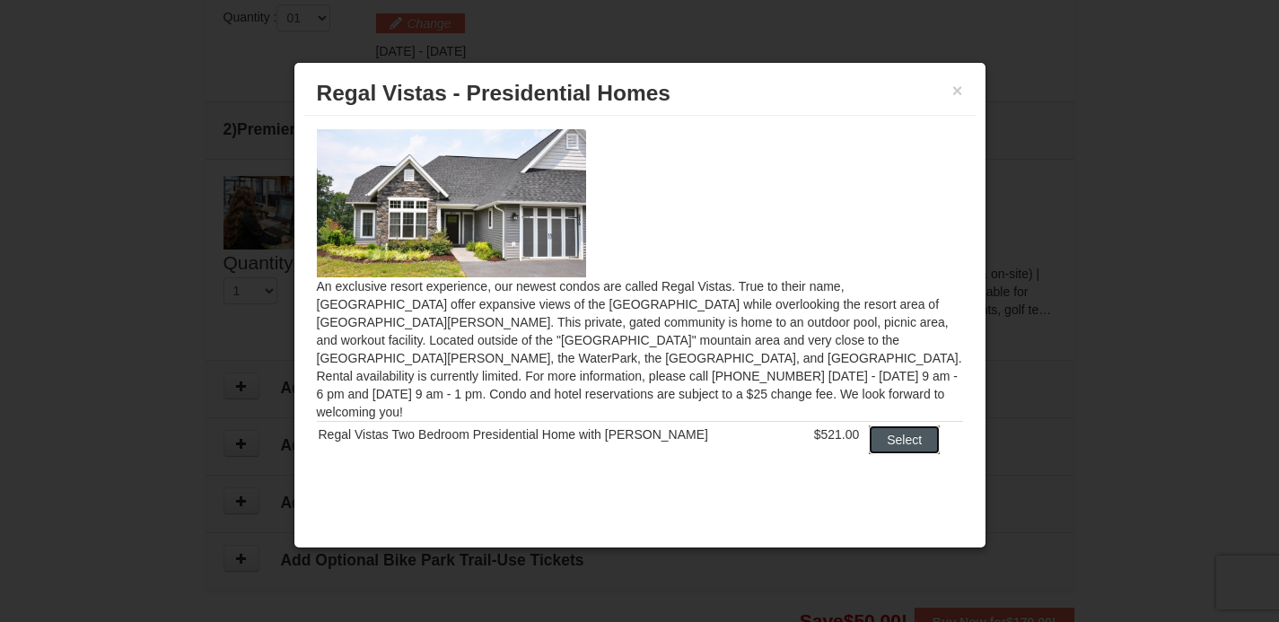
click at [904, 425] on button "Select" at bounding box center [904, 439] width 71 height 29
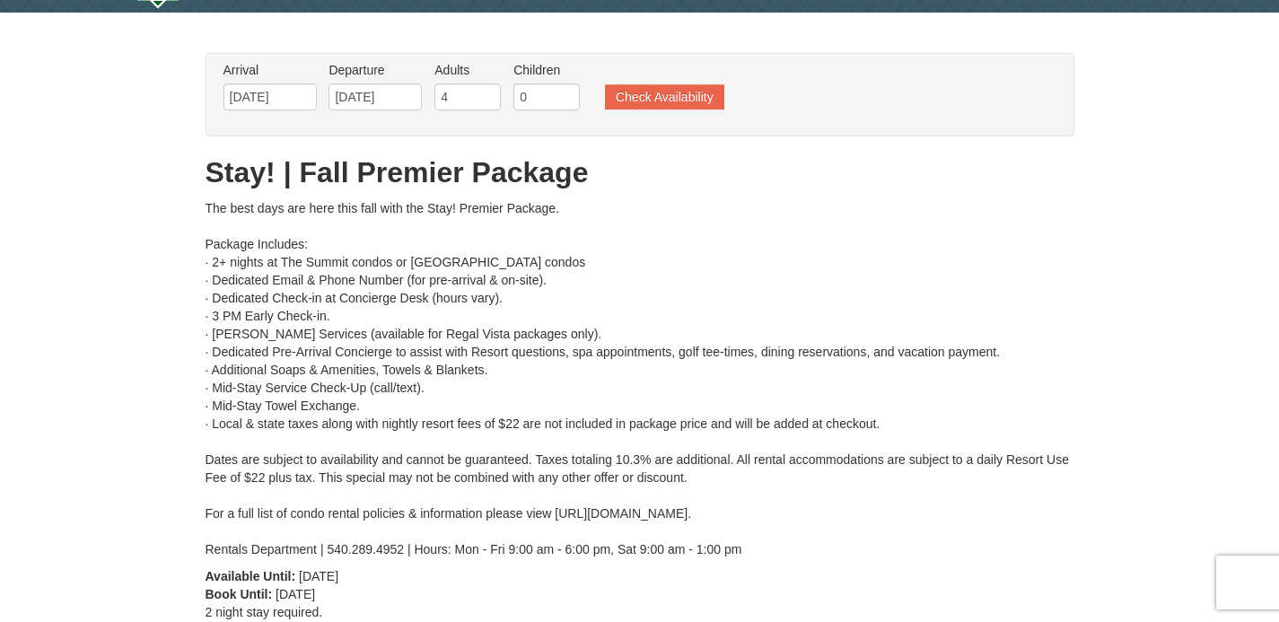
scroll to position [0, 0]
